Goal: Information Seeking & Learning: Learn about a topic

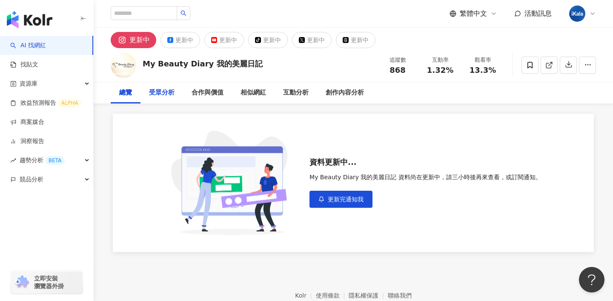
click at [164, 95] on div "受眾分析" at bounding box center [162, 93] width 26 height 10
click at [130, 90] on div "總覽" at bounding box center [125, 93] width 13 height 10
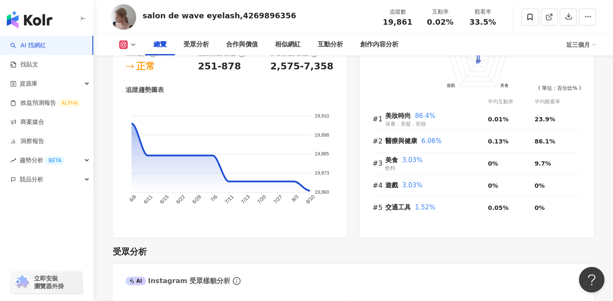
scroll to position [408, 0]
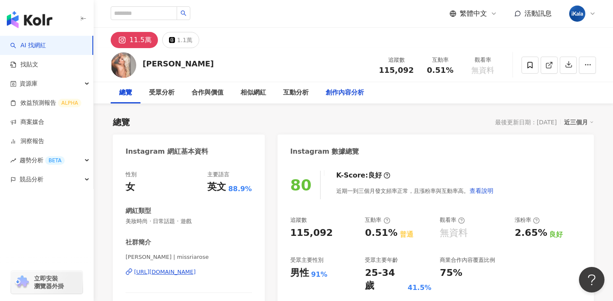
click at [345, 94] on div "創作內容分析" at bounding box center [345, 93] width 38 height 10
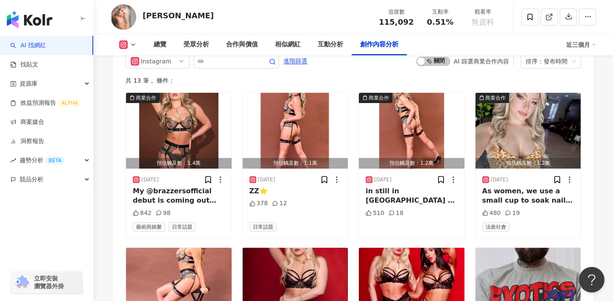
scroll to position [2541, 0]
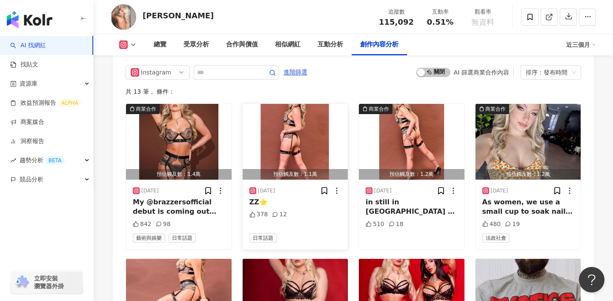
click at [291, 127] on img "button" at bounding box center [296, 142] width 106 height 76
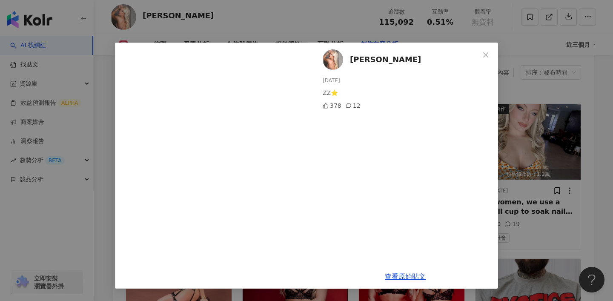
click at [331, 38] on div "Ria Rose 2025/6/22 ZZ⭐️ 378 12 查看原始貼文" at bounding box center [306, 150] width 613 height 301
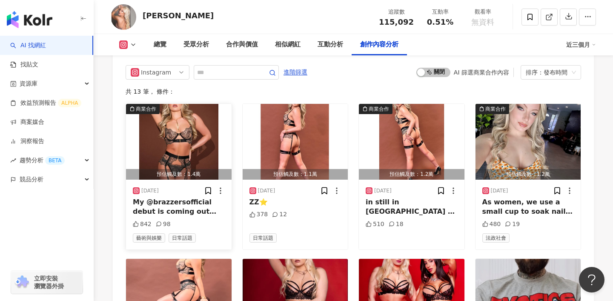
click at [203, 127] on img "button" at bounding box center [179, 142] width 106 height 76
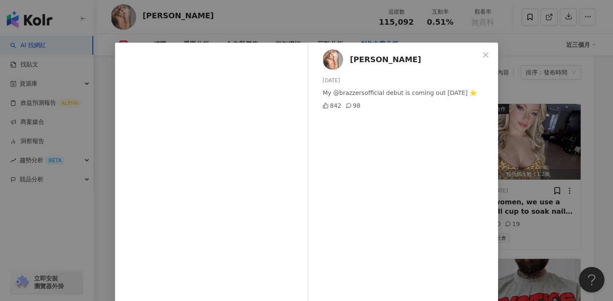
scroll to position [33, 0]
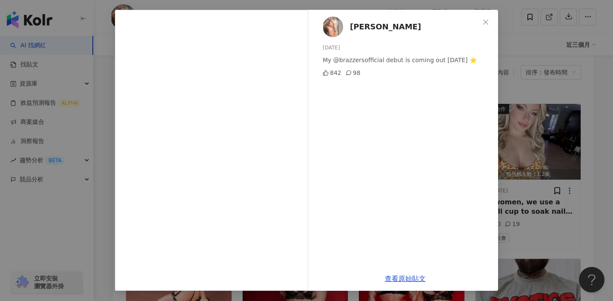
click at [314, 5] on div "Ria Rose 2025/6/25 My @brazzersofficial debut is coming out 6.28.25 ⭐️ 842 98 查…" at bounding box center [306, 150] width 613 height 301
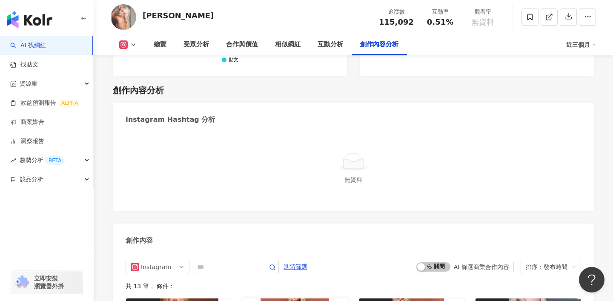
scroll to position [2320, 0]
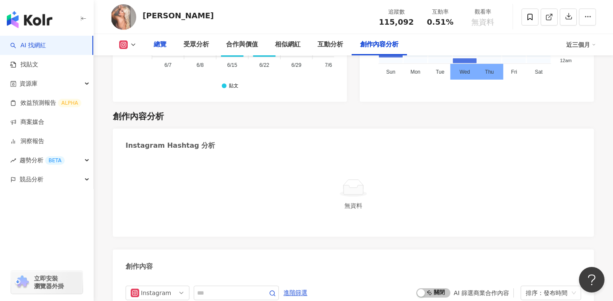
click at [158, 44] on div "總覽" at bounding box center [160, 45] width 13 height 10
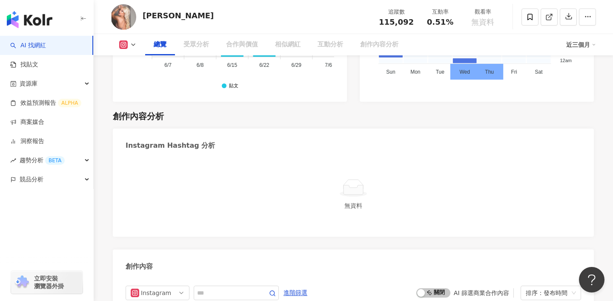
scroll to position [52, 0]
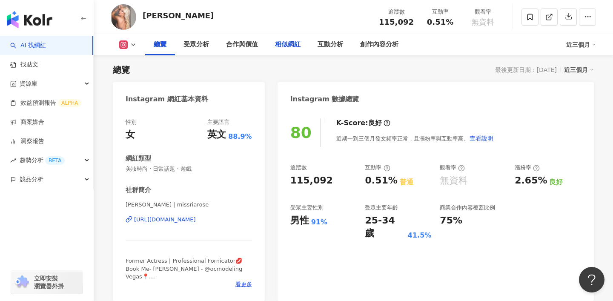
click at [293, 49] on div "相似網紅" at bounding box center [288, 45] width 26 height 10
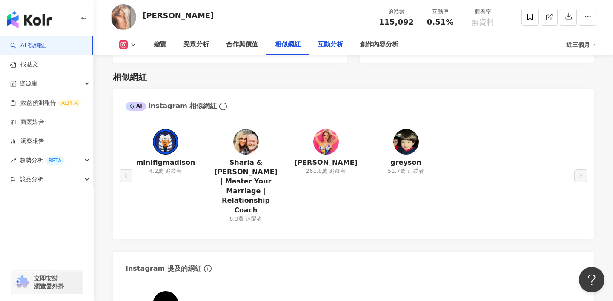
click at [336, 52] on div "互動分析" at bounding box center [330, 44] width 43 height 21
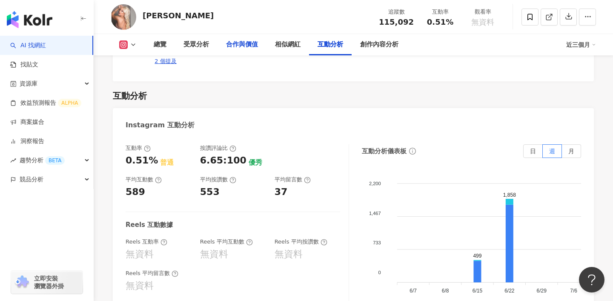
click at [242, 42] on div "合作與價值" at bounding box center [242, 45] width 32 height 10
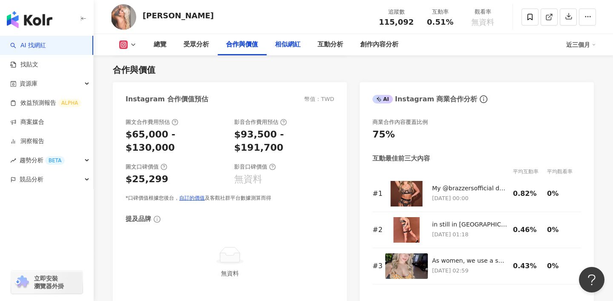
click at [283, 43] on div "相似網紅" at bounding box center [288, 45] width 26 height 10
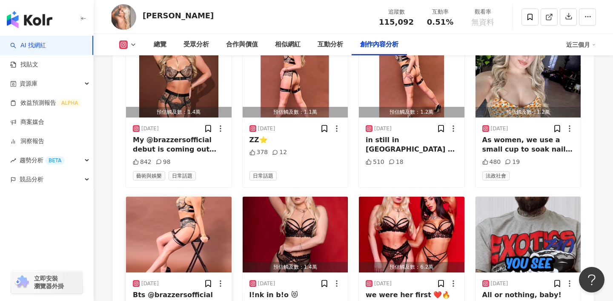
scroll to position [2583, 0]
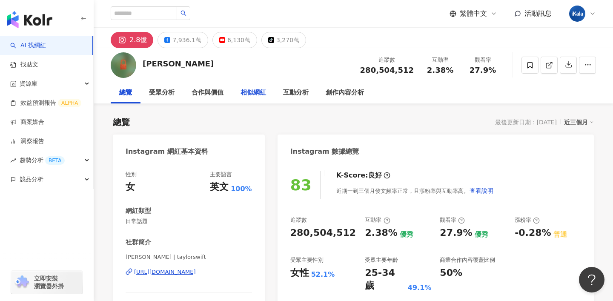
click at [255, 90] on div "相似網紅" at bounding box center [254, 93] width 26 height 10
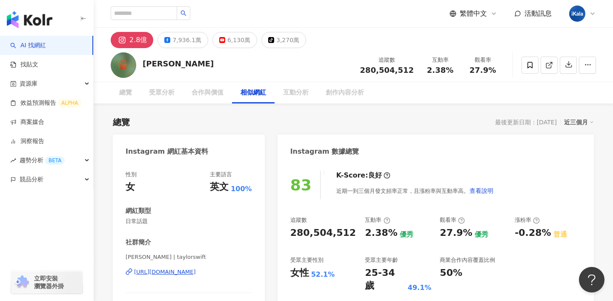
scroll to position [1377, 0]
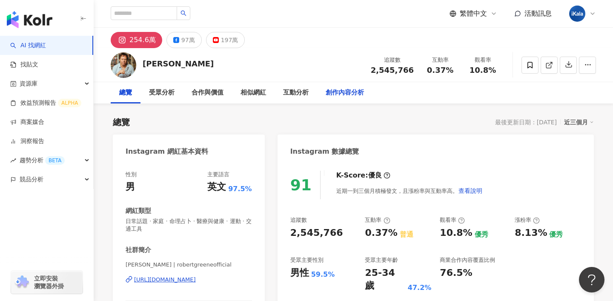
click at [335, 92] on div "創作內容分析" at bounding box center [345, 93] width 38 height 10
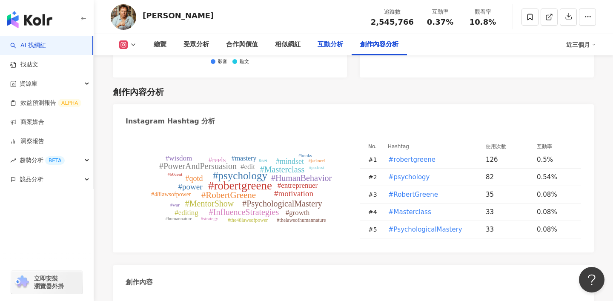
click at [324, 44] on div "互動分析" at bounding box center [331, 45] width 26 height 10
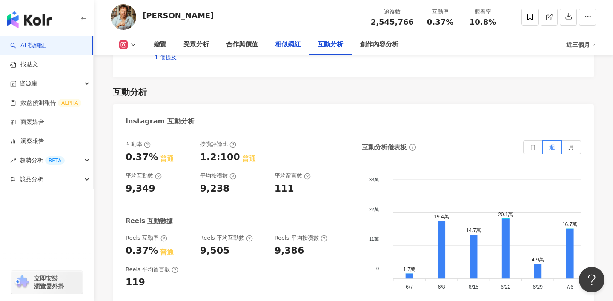
click at [282, 48] on div "相似網紅" at bounding box center [288, 45] width 26 height 10
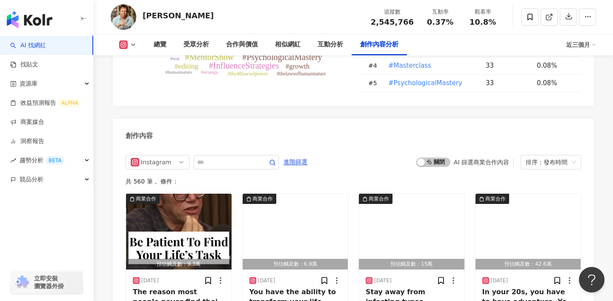
scroll to position [2722, 0]
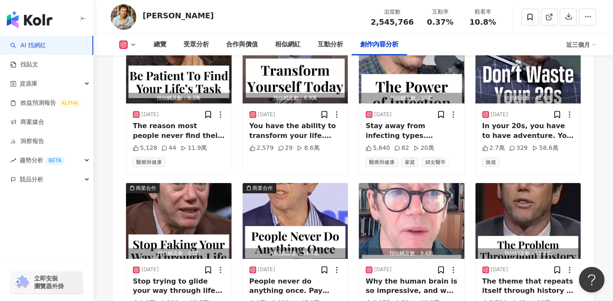
click at [236, 142] on div "商業合作 預估觸及數：9.3萬 2025/8/16 The reason most people never find their life’s task i…" at bounding box center [354, 255] width 456 height 457
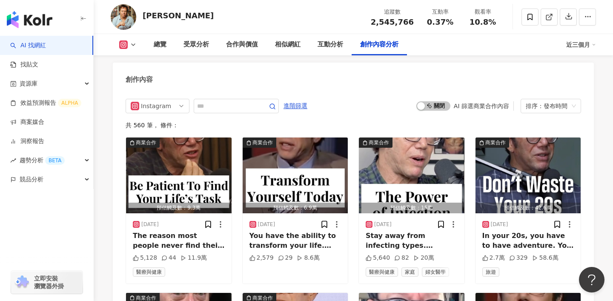
scroll to position [2602, 0]
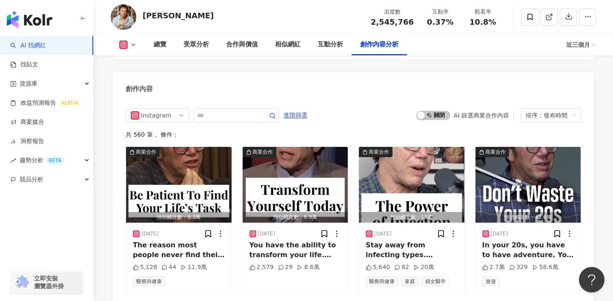
click at [133, 41] on icon at bounding box center [133, 44] width 7 height 7
click at [152, 77] on button "Facebook" at bounding box center [141, 81] width 51 height 12
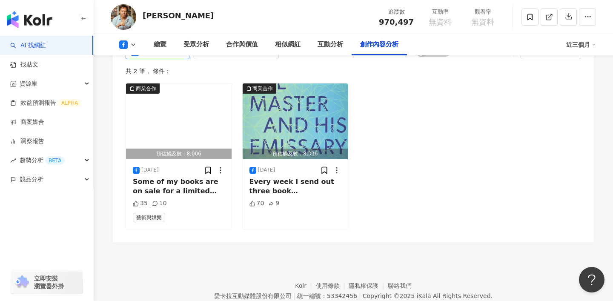
scroll to position [1956, 0]
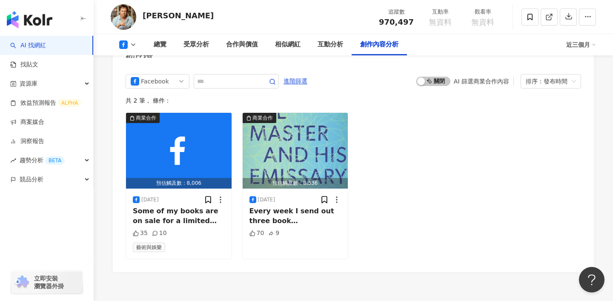
click at [134, 40] on button at bounding box center [128, 44] width 35 height 9
click at [135, 57] on button "Instagram" at bounding box center [141, 61] width 51 height 12
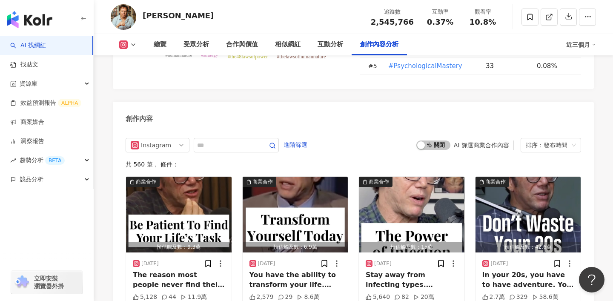
click at [311, 102] on div "創作內容" at bounding box center [353, 116] width 481 height 28
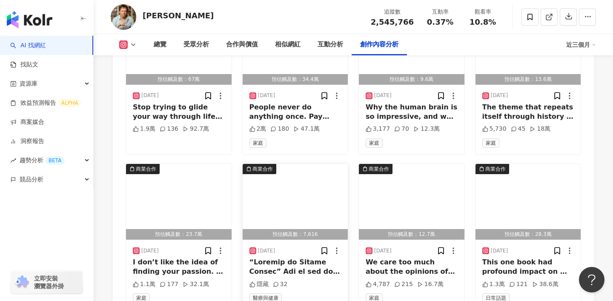
scroll to position [2916, 0]
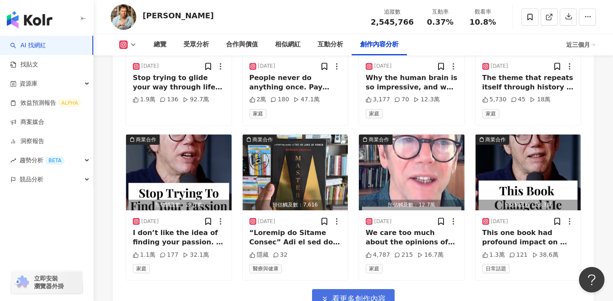
click at [347, 294] on span "看更多創作內容" at bounding box center [359, 298] width 54 height 9
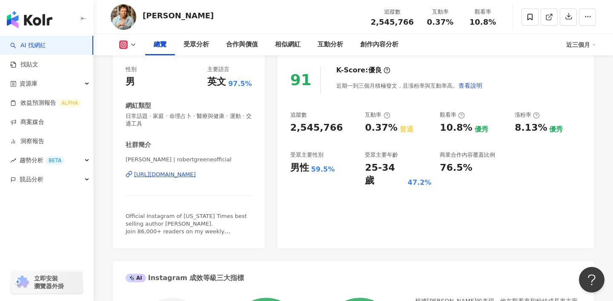
scroll to position [58, 0]
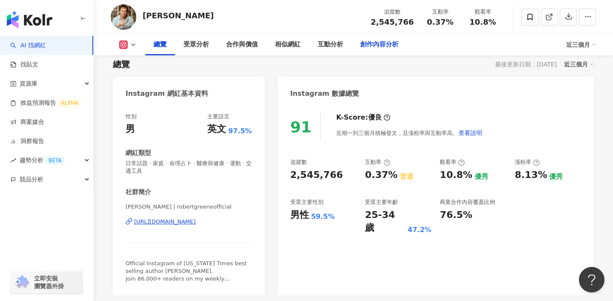
click at [389, 53] on div "創作內容分析" at bounding box center [379, 44] width 55 height 21
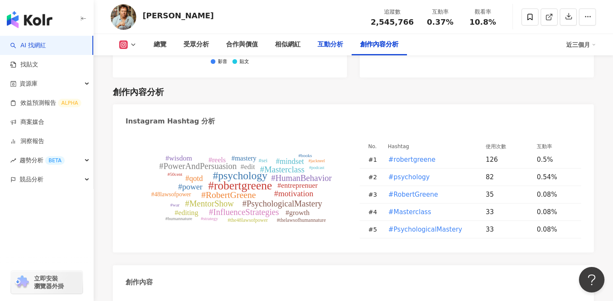
click at [326, 38] on div "互動分析" at bounding box center [330, 44] width 43 height 21
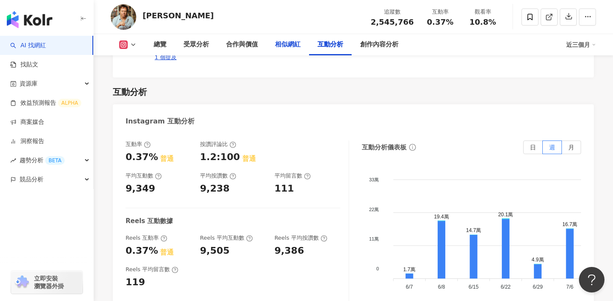
click at [294, 45] on div "相似網紅" at bounding box center [288, 45] width 26 height 10
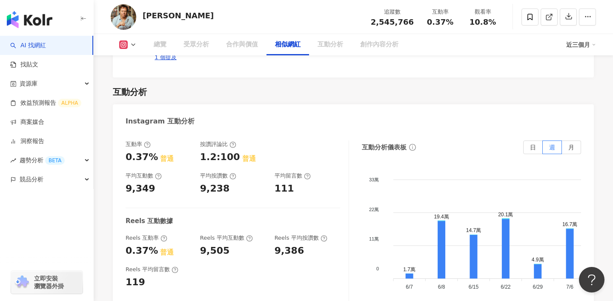
scroll to position [1352, 0]
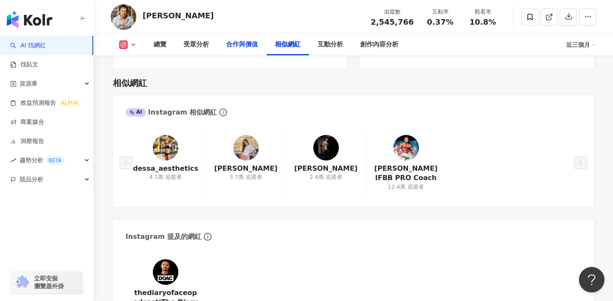
click at [236, 44] on div "合作與價值" at bounding box center [242, 45] width 32 height 10
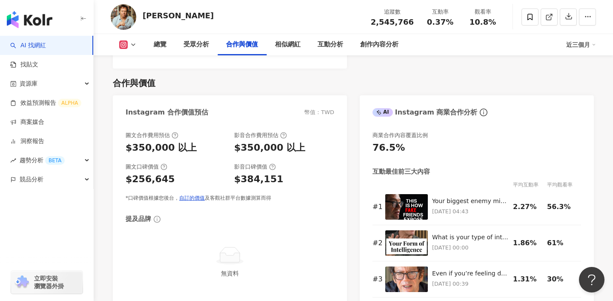
click at [132, 41] on button at bounding box center [128, 44] width 35 height 9
click at [134, 77] on button "Facebook" at bounding box center [141, 81] width 51 height 12
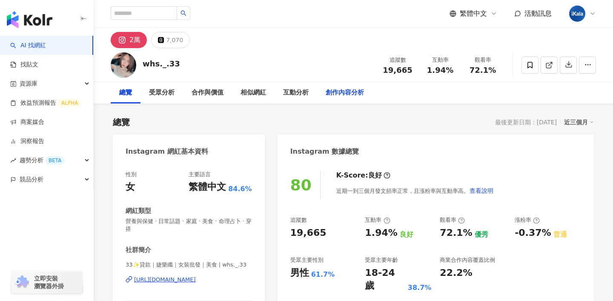
click at [366, 87] on div "創作內容分析" at bounding box center [344, 92] width 55 height 21
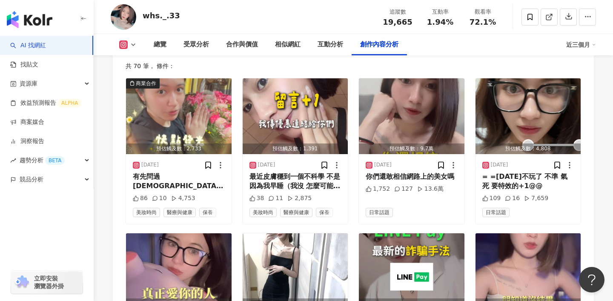
scroll to position [2609, 0]
